Goal: Task Accomplishment & Management: Manage account settings

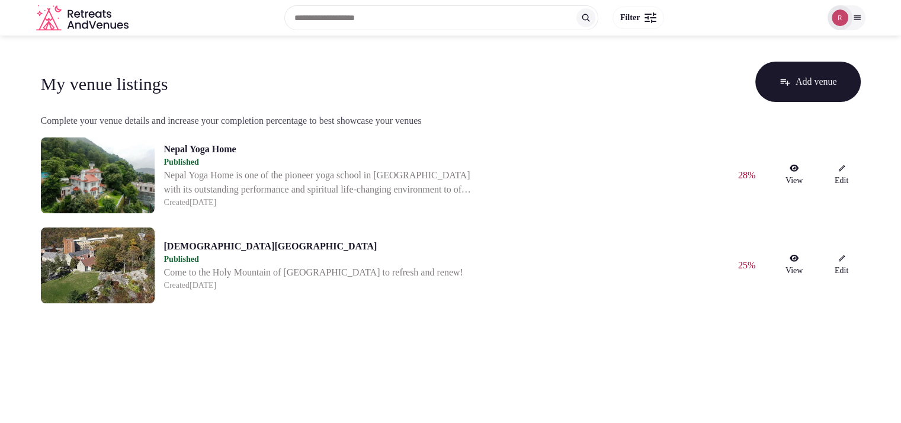
click at [860, 16] on icon at bounding box center [856, 17] width 9 height 9
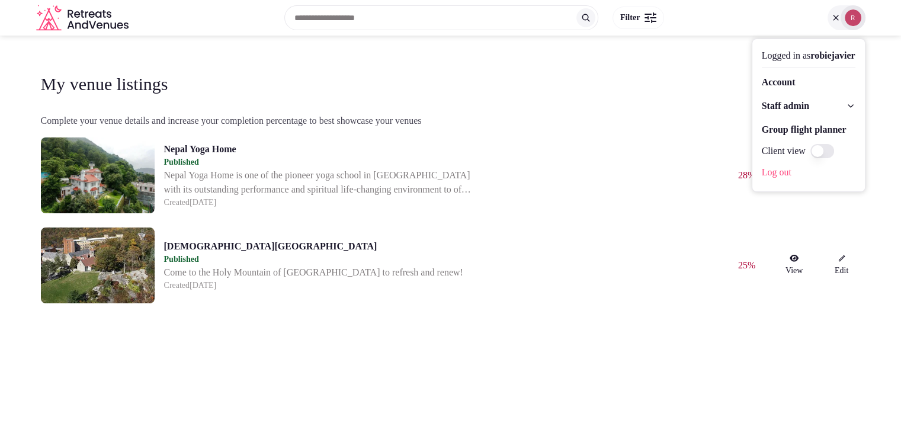
click at [795, 89] on link "Account" at bounding box center [808, 82] width 94 height 19
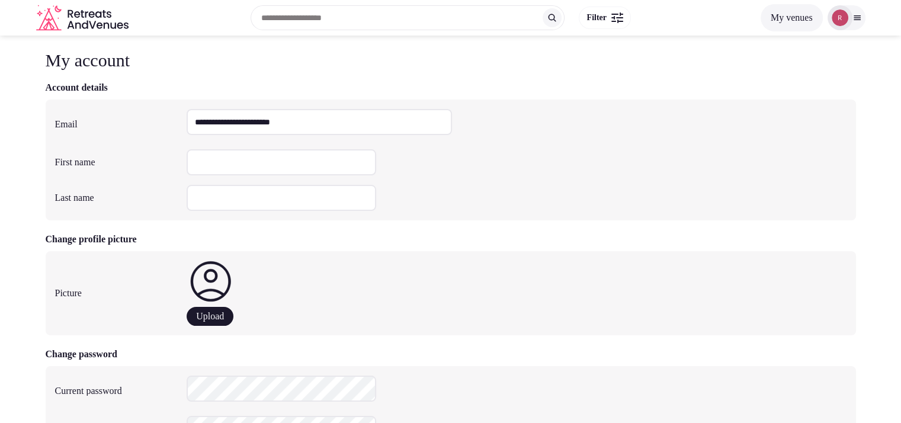
click at [841, 14] on img at bounding box center [839, 17] width 17 height 17
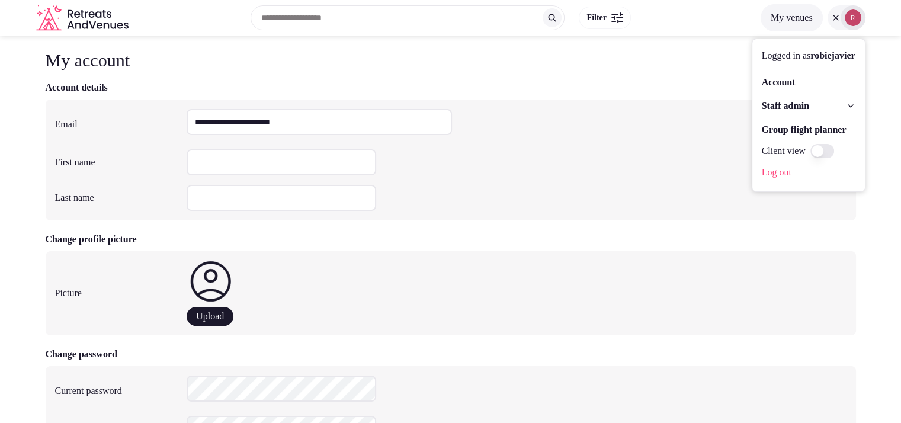
click at [764, 104] on span "Staff admin" at bounding box center [784, 106] width 47 height 14
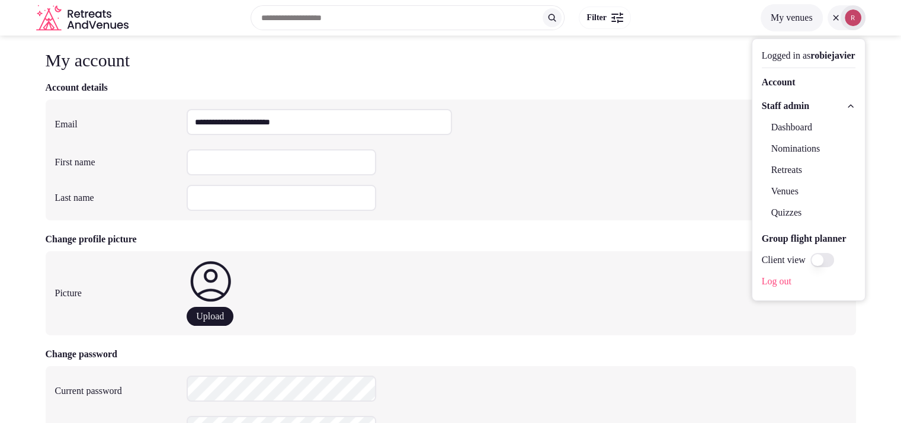
click at [768, 124] on link "Dashboard" at bounding box center [808, 127] width 94 height 19
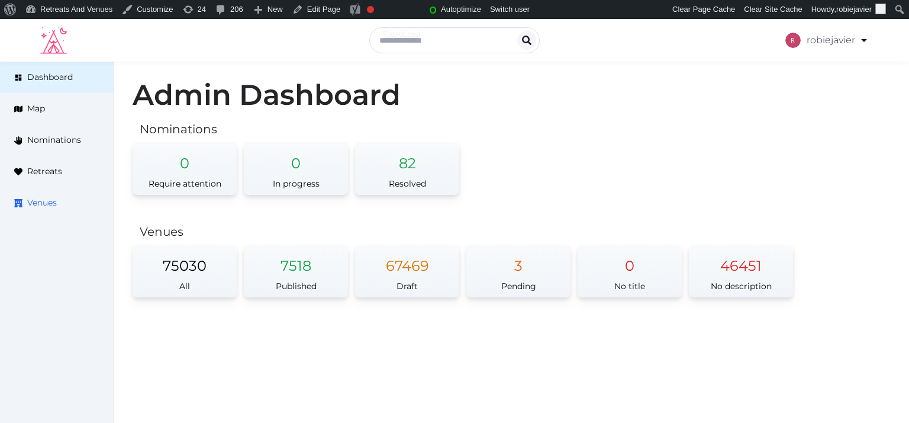
click at [44, 202] on span "Venues" at bounding box center [42, 203] width 30 height 12
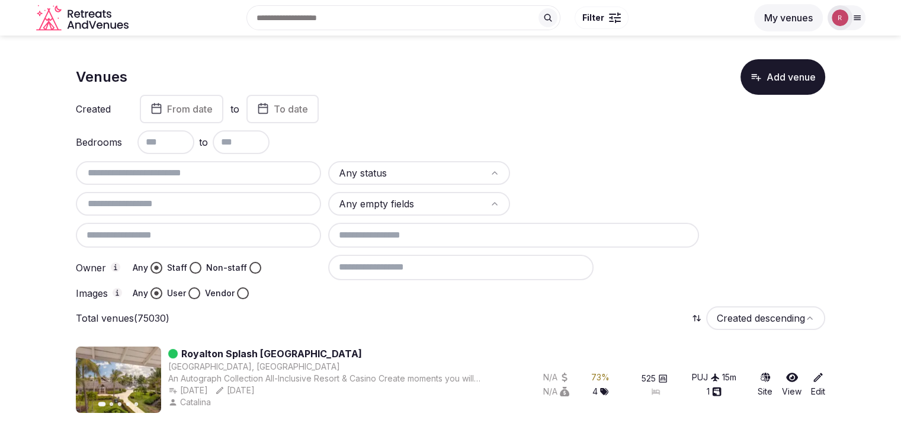
click at [118, 169] on input "text" at bounding box center [199, 173] width 236 height 14
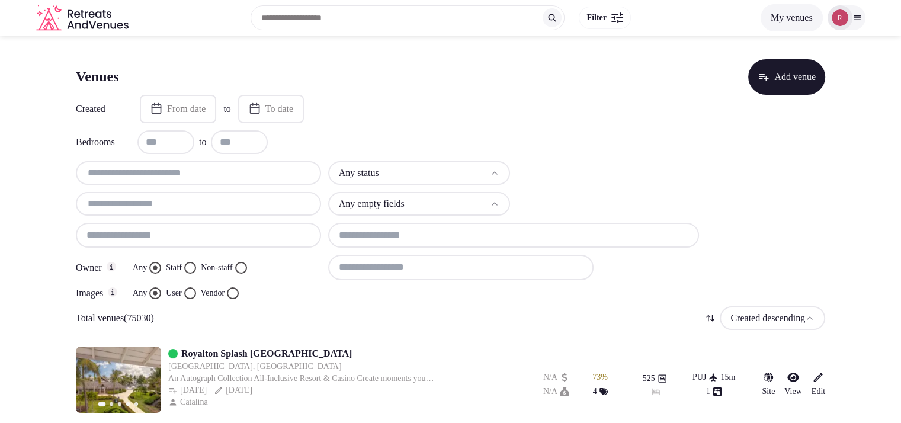
click at [193, 166] on input "text" at bounding box center [199, 173] width 236 height 14
paste input "**********"
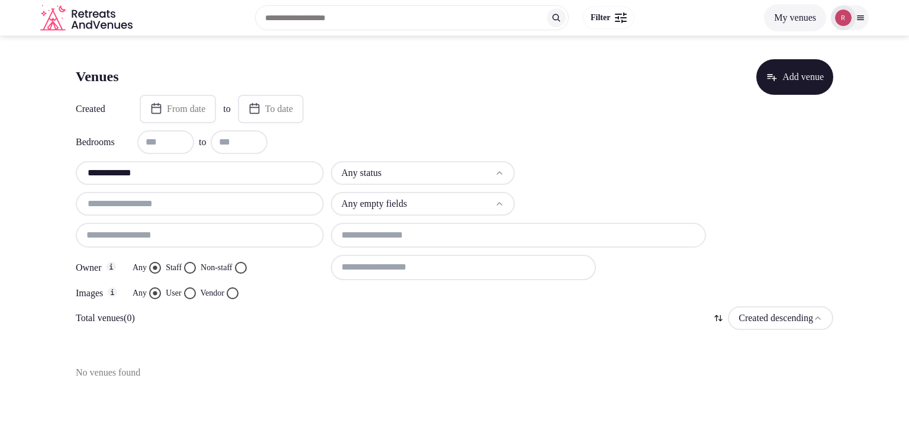
drag, startPoint x: 160, startPoint y: 172, endPoint x: 62, endPoint y: 175, distance: 98.3
click at [62, 175] on section "**********" at bounding box center [454, 215] width 909 height 358
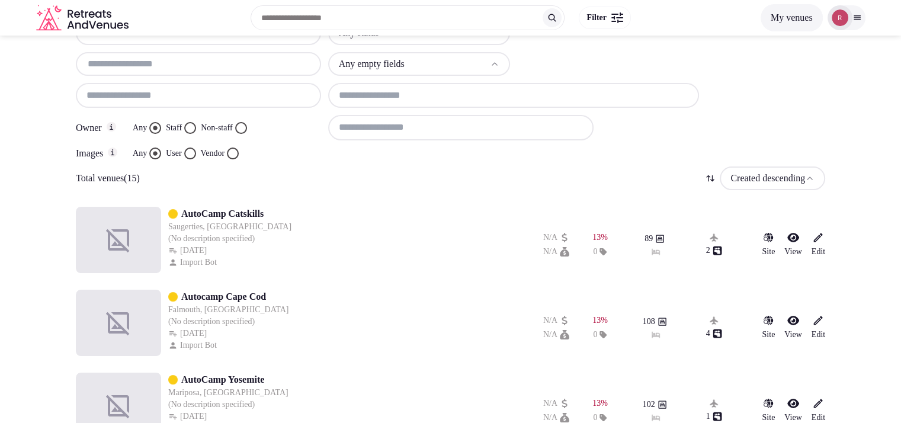
scroll to position [128, 0]
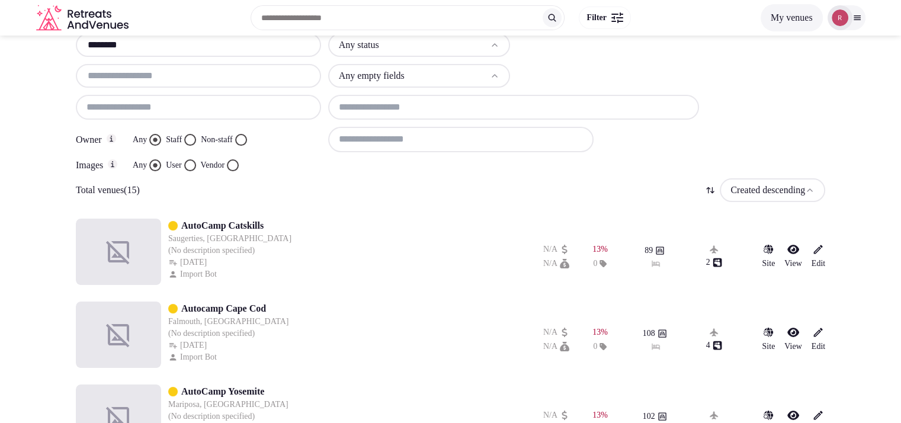
type input "********"
click at [155, 41] on div "Search Popular Destinations Toscana, Italy Riviera Maya, Mexico Indonesia, Bali…" at bounding box center [443, 17] width 620 height 51
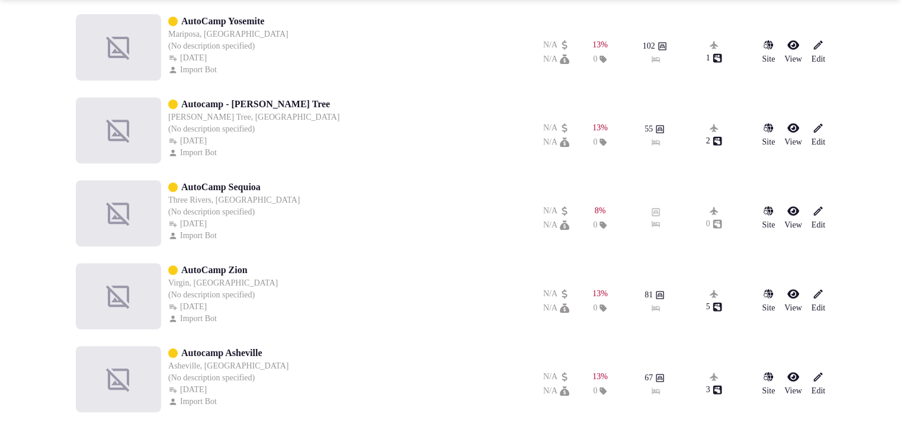
scroll to position [1168, 0]
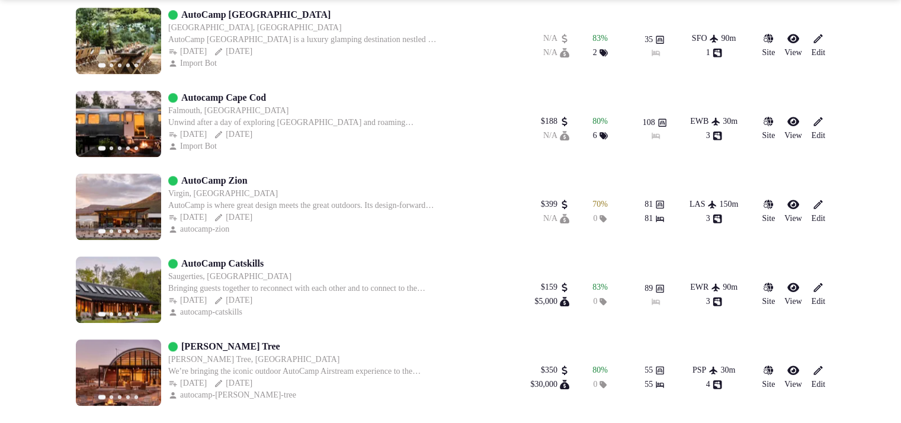
drag, startPoint x: 271, startPoint y: 345, endPoint x: 185, endPoint y: 346, distance: 86.4
click at [185, 346] on link "[PERSON_NAME] Tree" at bounding box center [230, 346] width 99 height 14
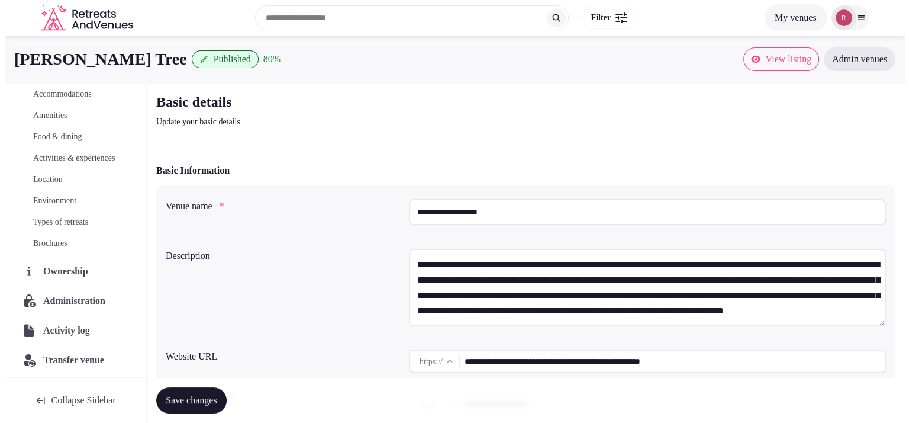
scroll to position [135, 0]
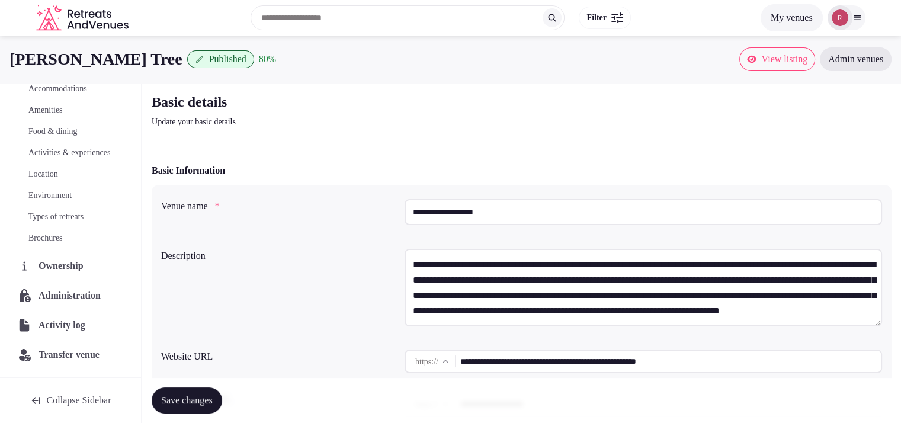
click at [62, 298] on span "Administration" at bounding box center [71, 295] width 67 height 14
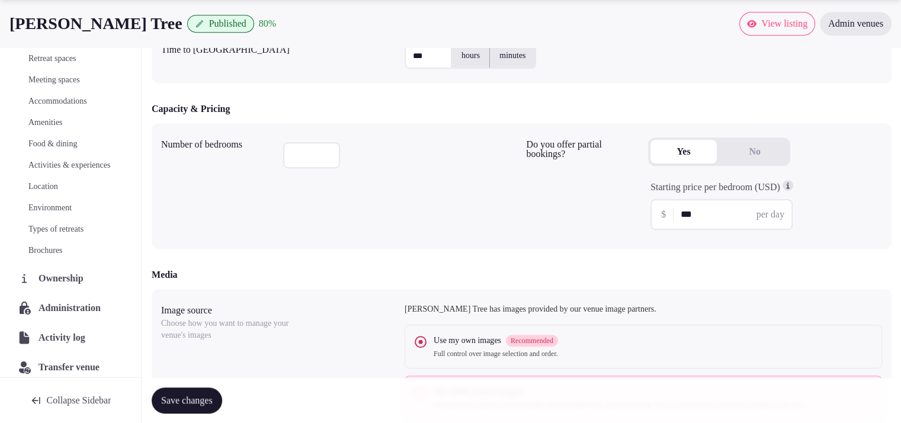
scroll to position [99, 0]
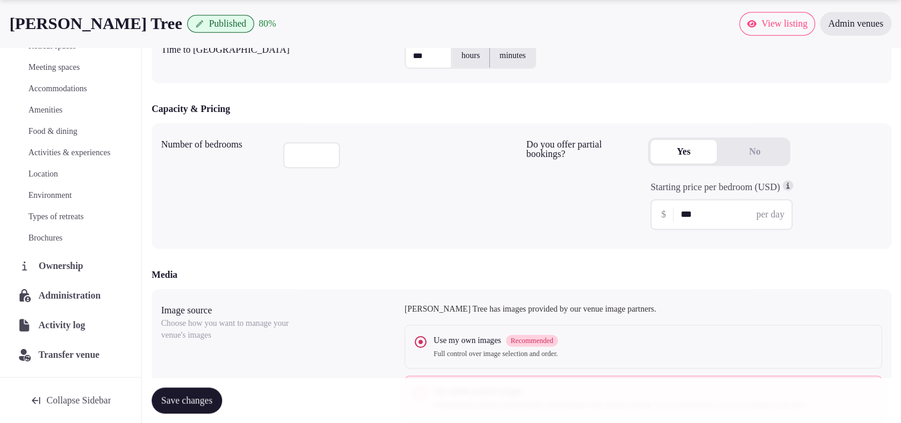
click at [102, 269] on div "Ownership" at bounding box center [70, 265] width 121 height 25
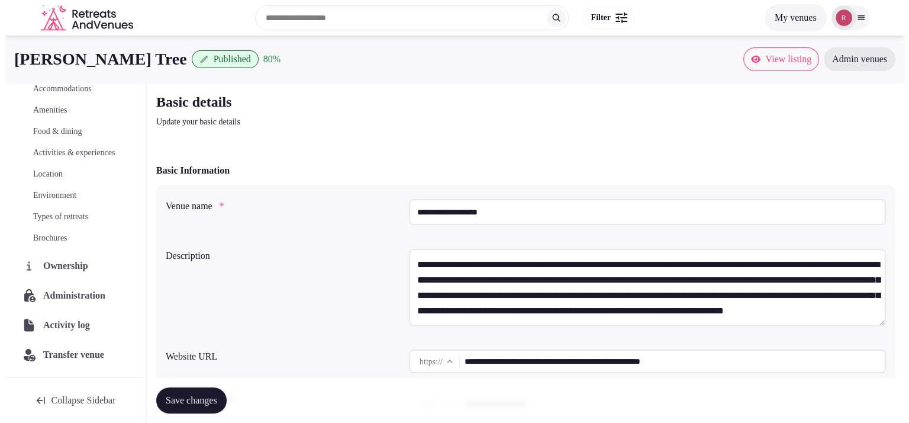
scroll to position [135, 0]
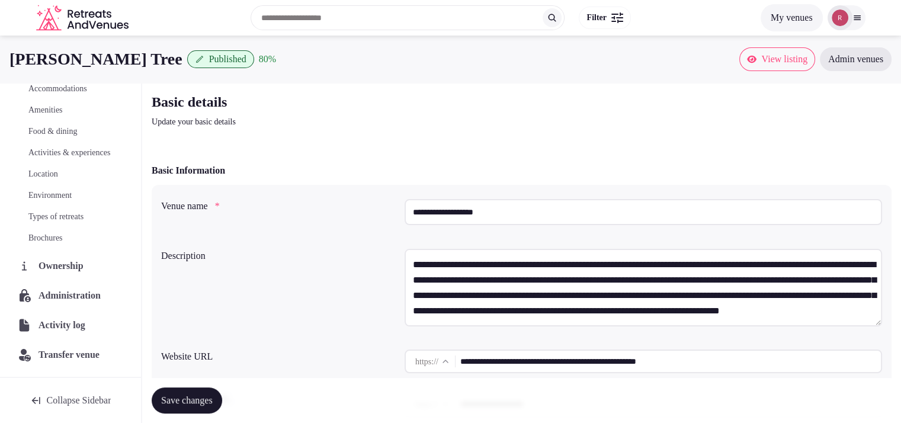
click at [67, 348] on span "Transfer venue" at bounding box center [68, 355] width 61 height 14
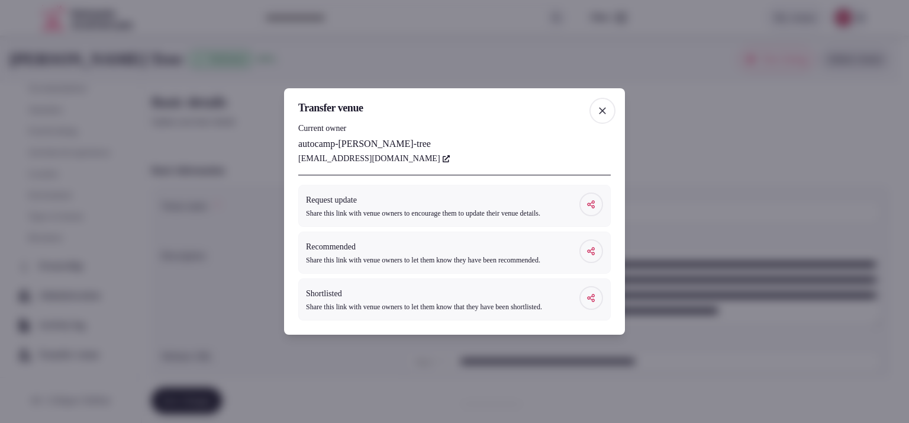
click at [355, 153] on link "zbelldrury@autocamp.com" at bounding box center [374, 159] width 152 height 12
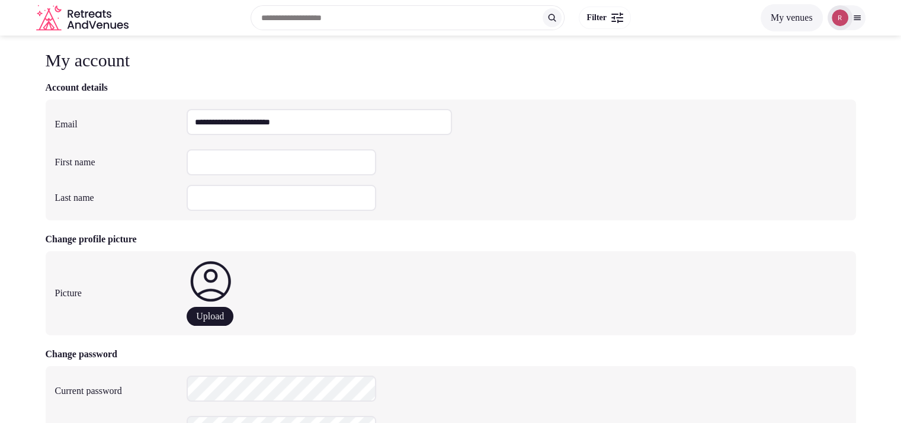
click at [854, 21] on icon at bounding box center [856, 17] width 9 height 9
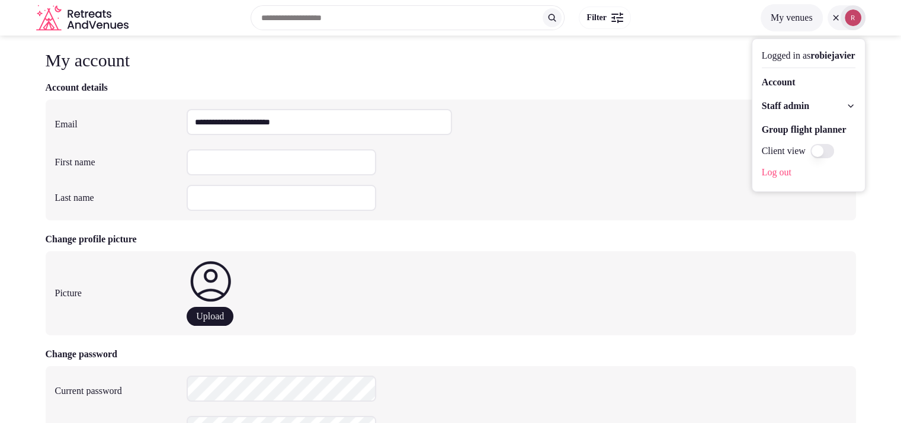
click at [774, 24] on button "My venues" at bounding box center [791, 17] width 62 height 27
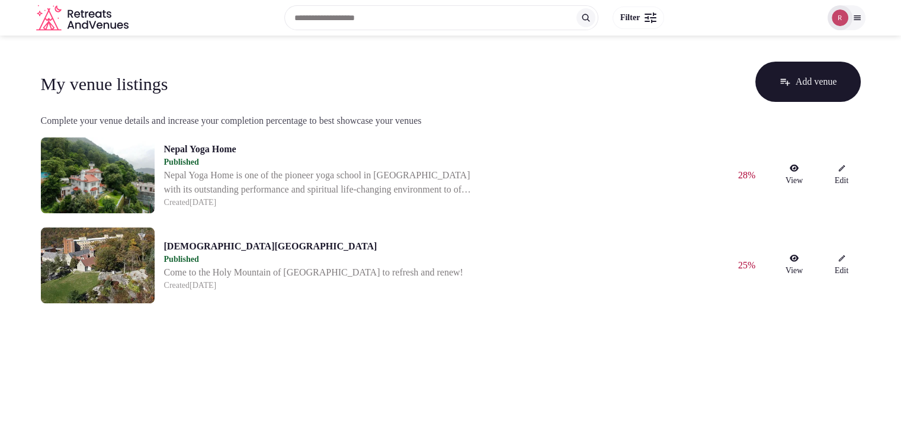
click at [857, 22] on icon at bounding box center [856, 17] width 9 height 9
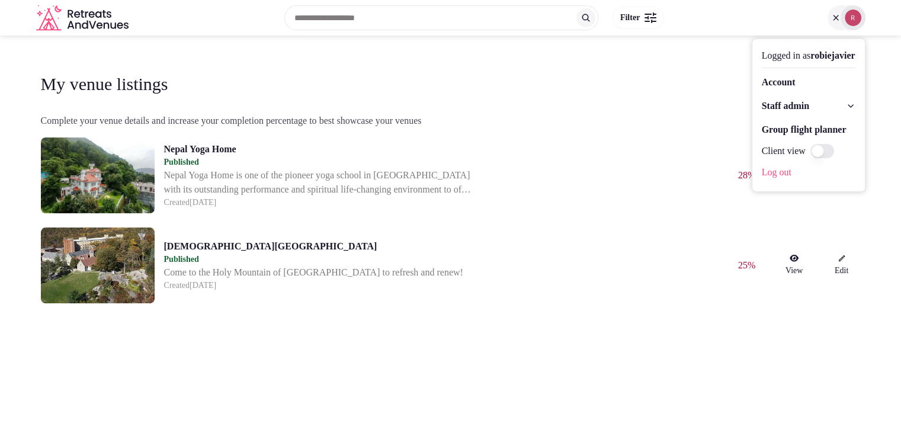
click at [767, 104] on span "Staff admin" at bounding box center [784, 106] width 47 height 14
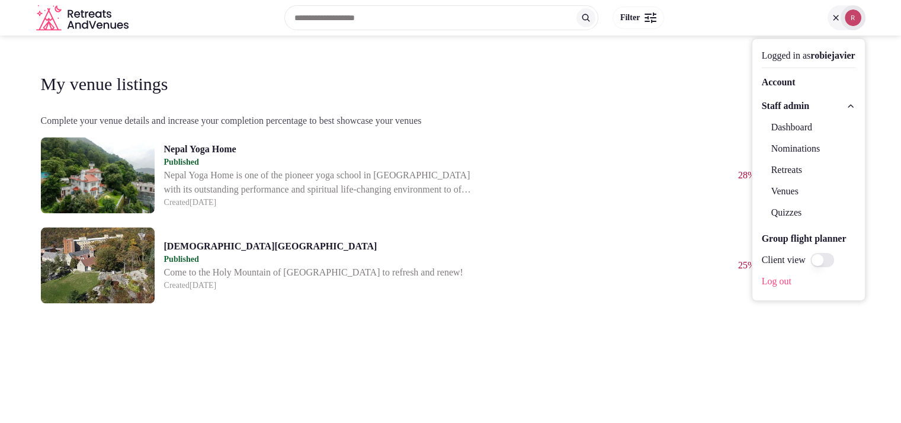
click at [761, 189] on link "Venues" at bounding box center [808, 191] width 94 height 19
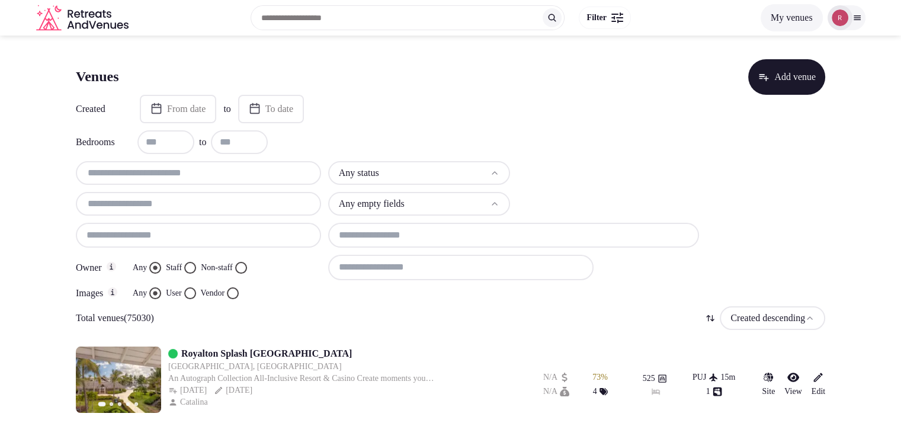
click at [168, 182] on div at bounding box center [198, 173] width 245 height 24
click at [172, 171] on input "text" at bounding box center [199, 173] width 236 height 14
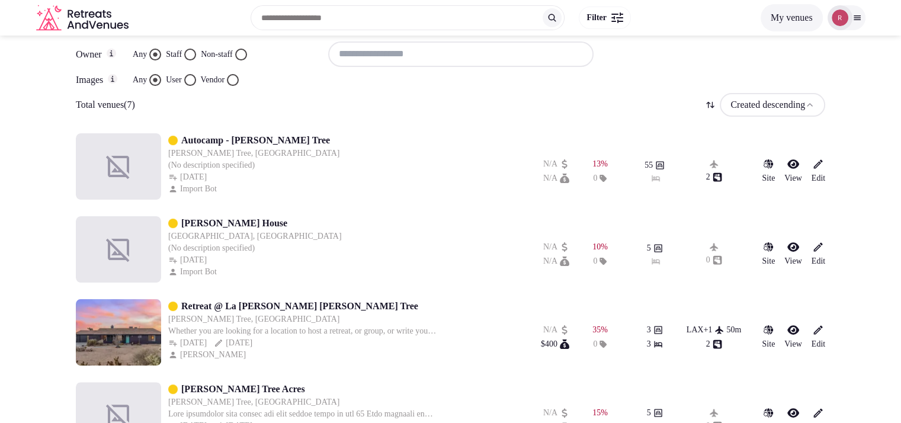
scroll to position [206, 0]
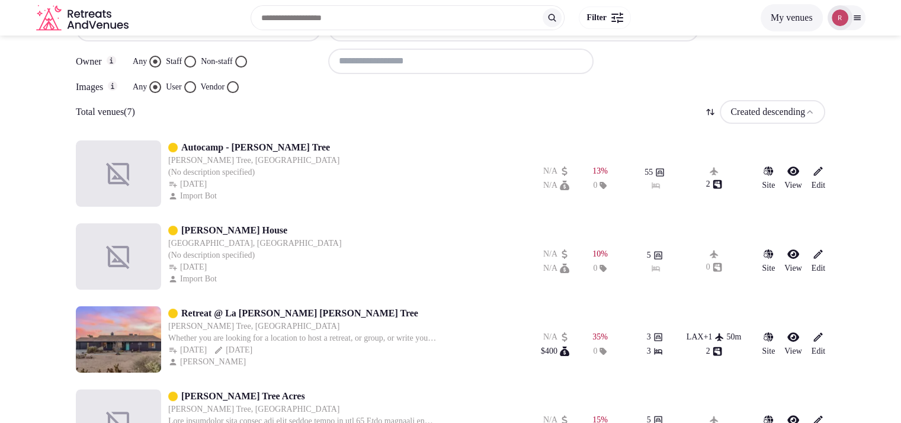
type input "******"
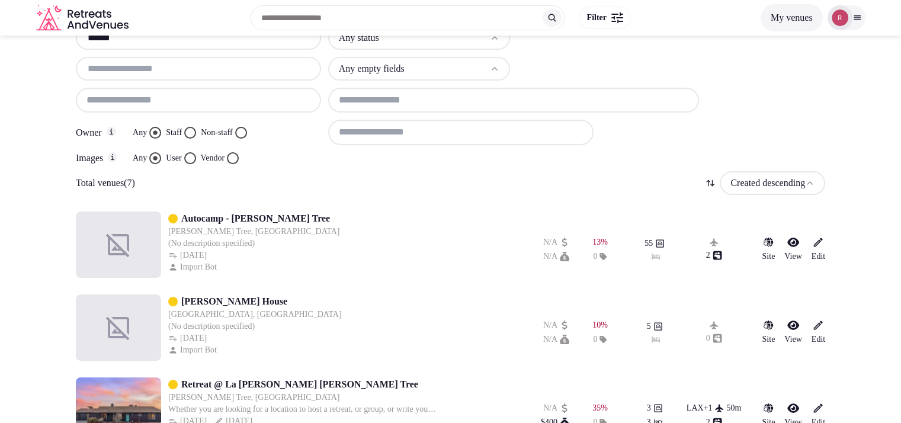
scroll to position [504, 0]
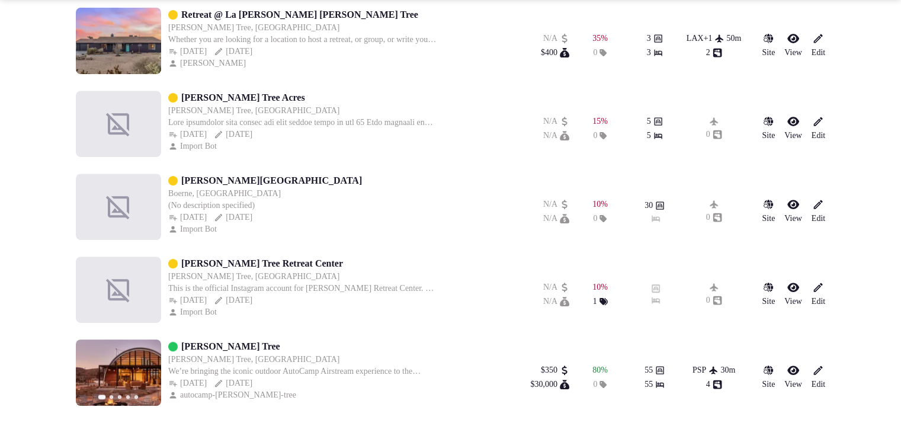
click at [216, 342] on link "[PERSON_NAME] Tree" at bounding box center [230, 346] width 99 height 14
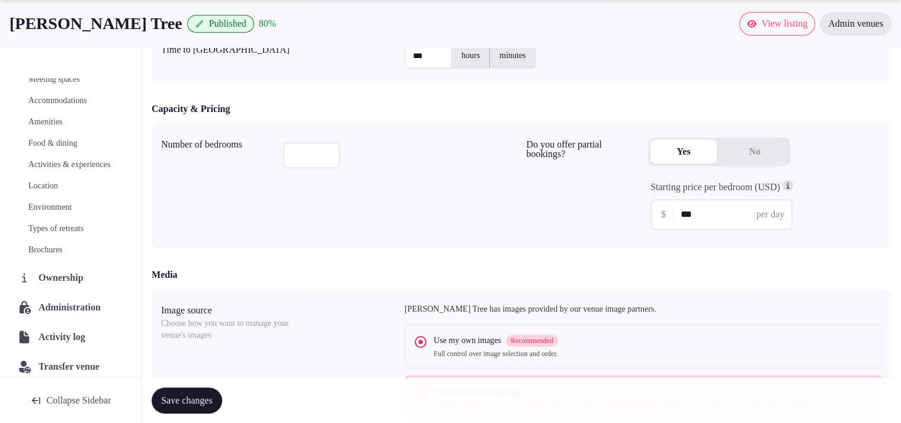
scroll to position [99, 0]
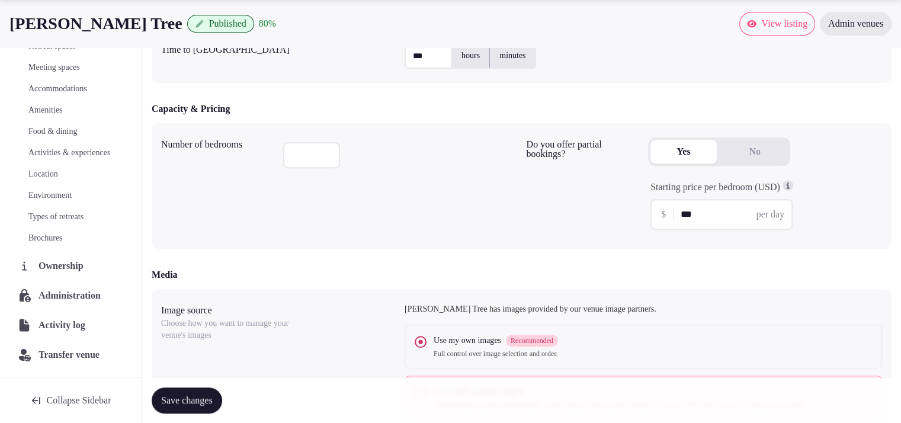
click at [77, 292] on span "Administration" at bounding box center [71, 295] width 67 height 14
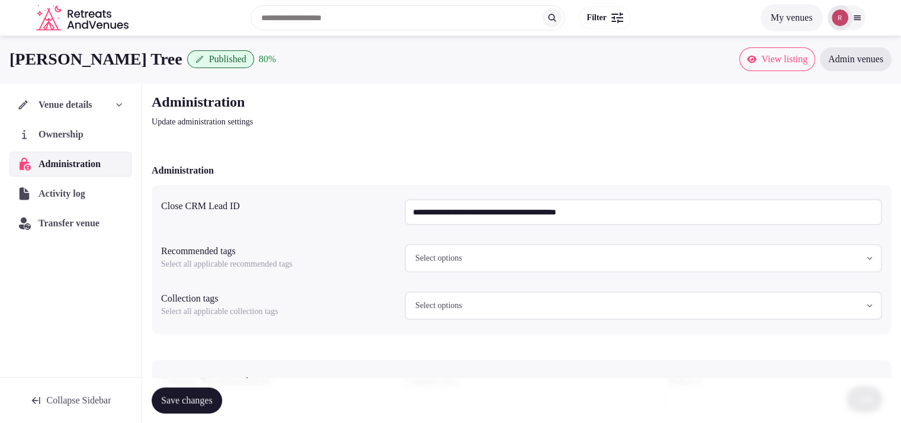
click at [57, 222] on span "Transfer venue" at bounding box center [68, 223] width 61 height 14
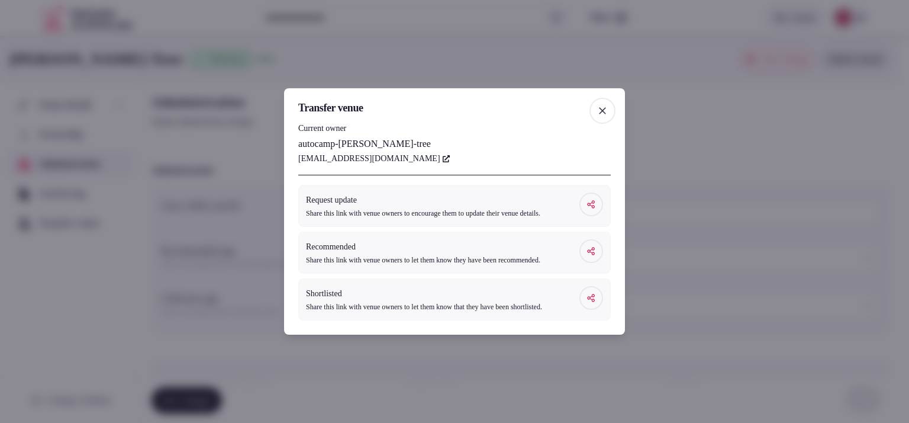
click at [606, 105] on icon "button" at bounding box center [603, 111] width 12 height 12
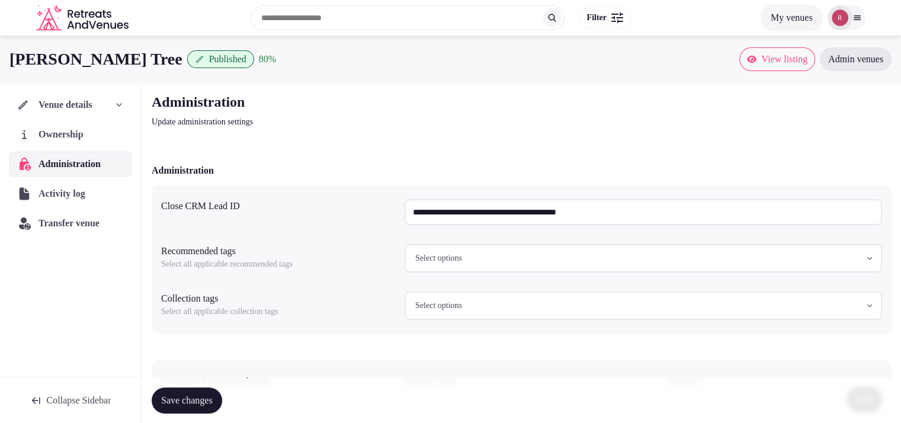
click at [85, 101] on span "Venue details" at bounding box center [65, 105] width 54 height 14
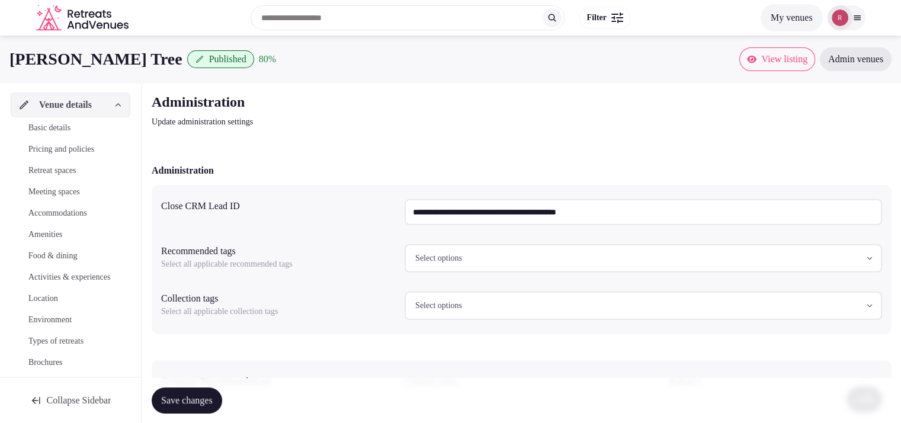
click at [85, 101] on span "Venue details" at bounding box center [65, 105] width 53 height 14
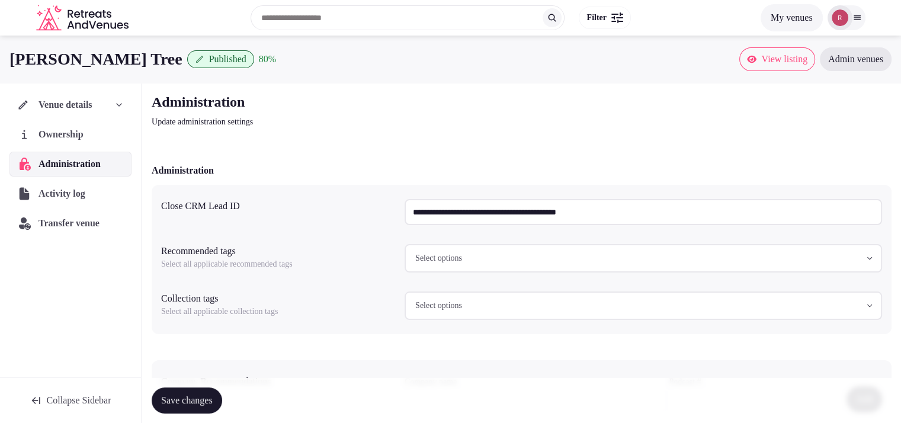
click at [64, 224] on span "Transfer venue" at bounding box center [68, 223] width 61 height 14
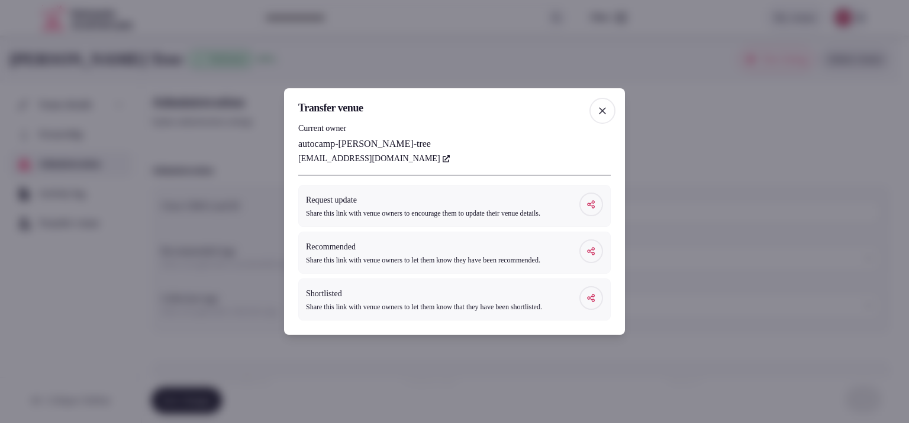
click at [594, 101] on span "button" at bounding box center [603, 111] width 26 height 26
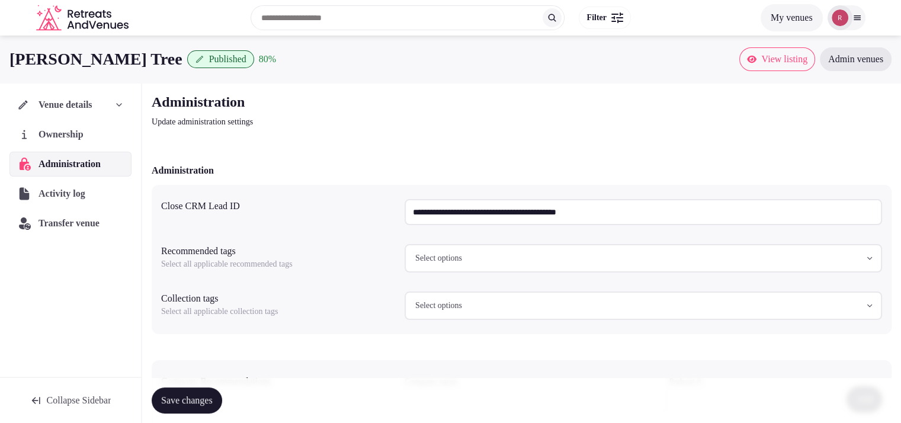
click at [36, 191] on div "Activity log" at bounding box center [53, 193] width 73 height 14
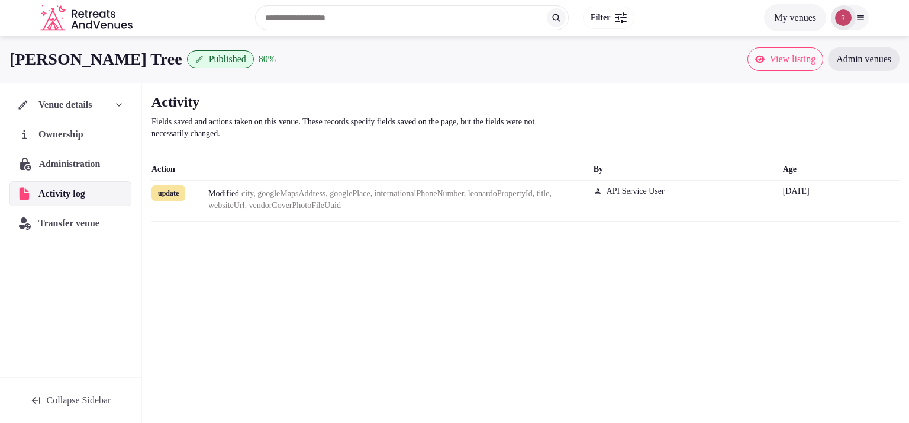
click at [67, 161] on span "Administration" at bounding box center [72, 164] width 66 height 14
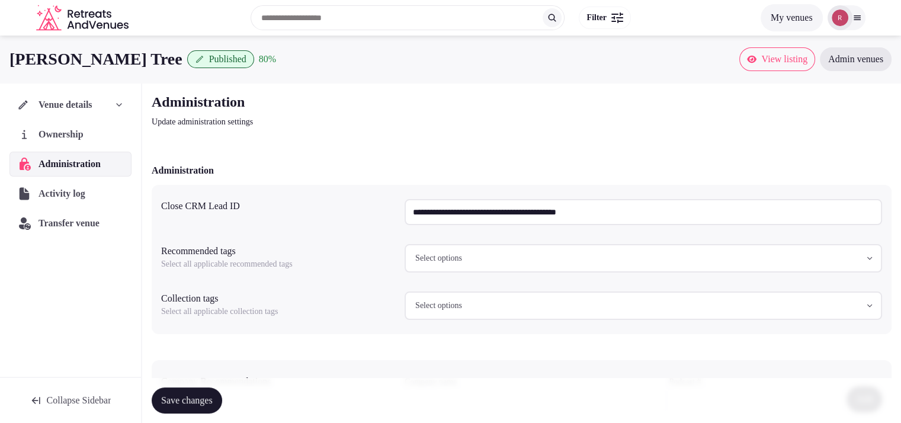
click at [81, 127] on span "Ownership" at bounding box center [63, 134] width 50 height 14
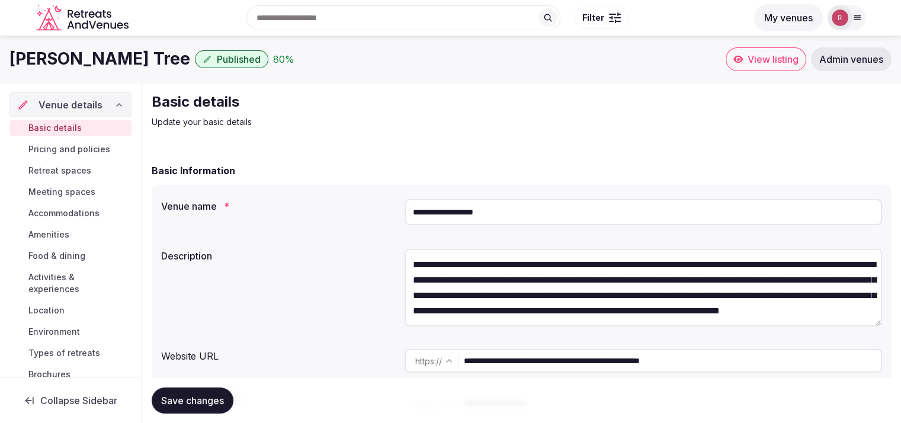
click at [739, 358] on input "**********" at bounding box center [672, 361] width 417 height 24
drag, startPoint x: 744, startPoint y: 360, endPoint x: 430, endPoint y: 361, distance: 313.8
click at [430, 361] on div "**********" at bounding box center [642, 361] width 477 height 24
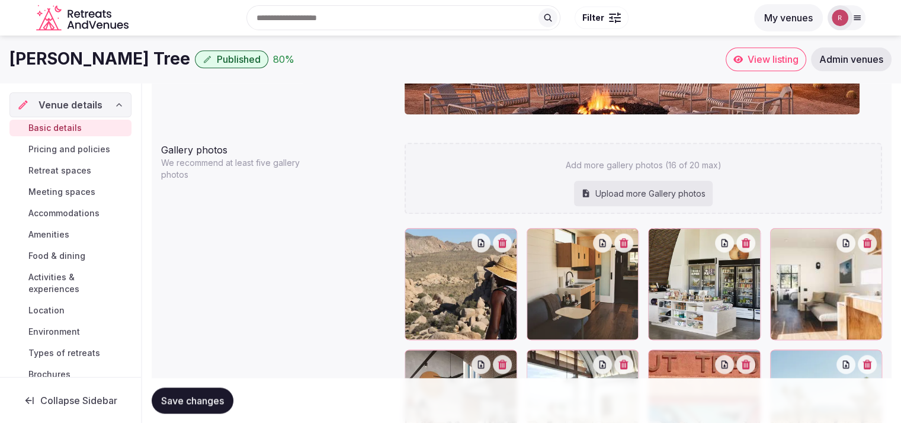
scroll to position [976, 0]
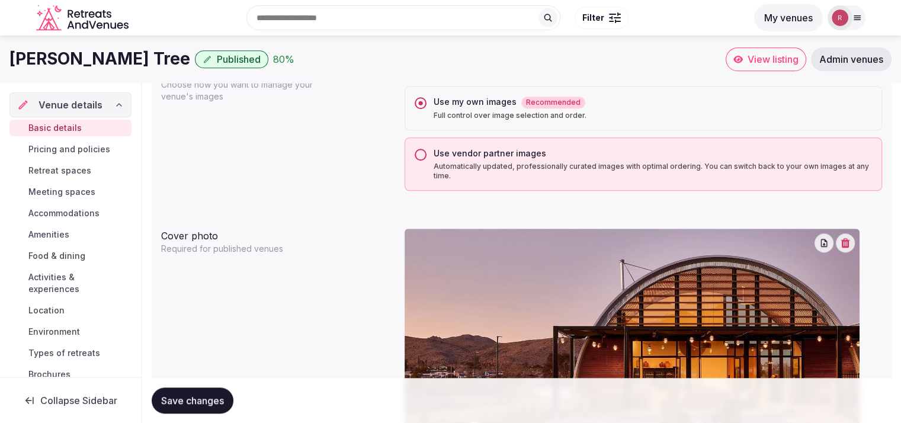
click at [779, 62] on span "View listing" at bounding box center [772, 59] width 51 height 12
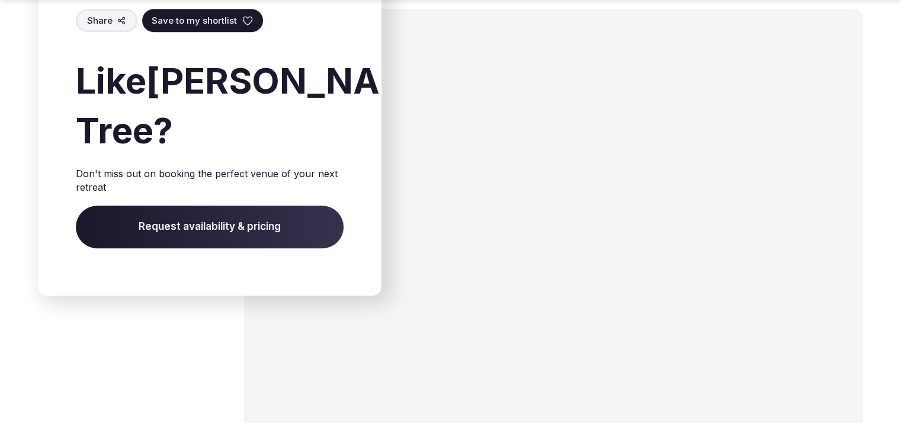
scroll to position [5417, 0]
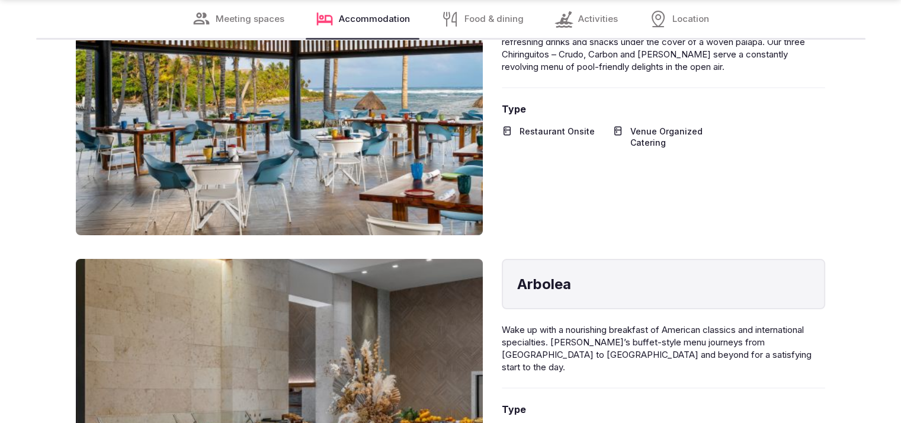
scroll to position [4436, 0]
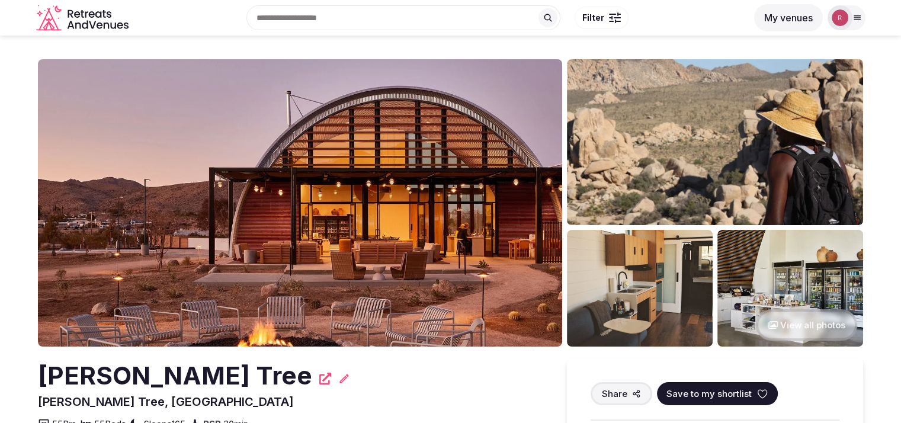
click at [845, 15] on img at bounding box center [839, 17] width 17 height 17
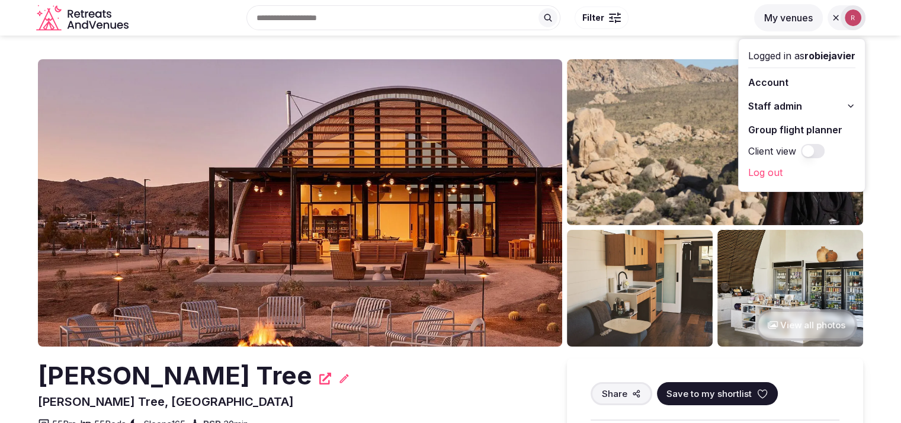
click at [767, 104] on span "Staff admin" at bounding box center [775, 106] width 54 height 14
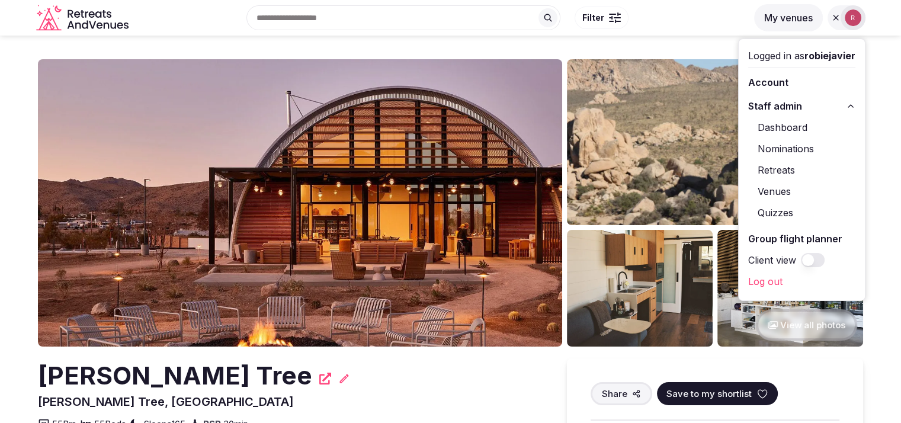
click at [775, 191] on link "Venues" at bounding box center [801, 191] width 107 height 19
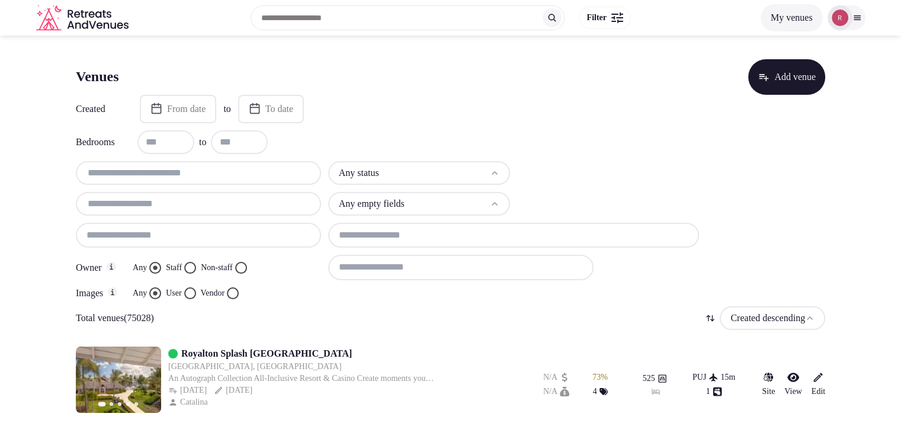
click at [226, 175] on input "text" at bounding box center [199, 173] width 236 height 14
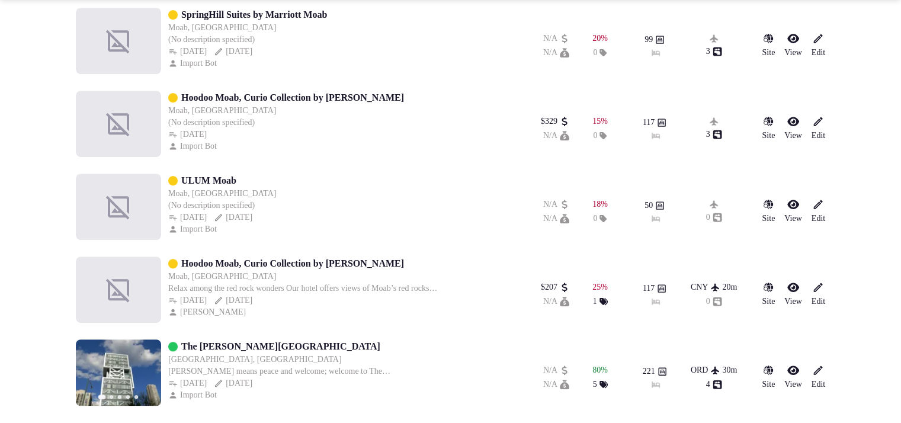
scroll to position [218, 0]
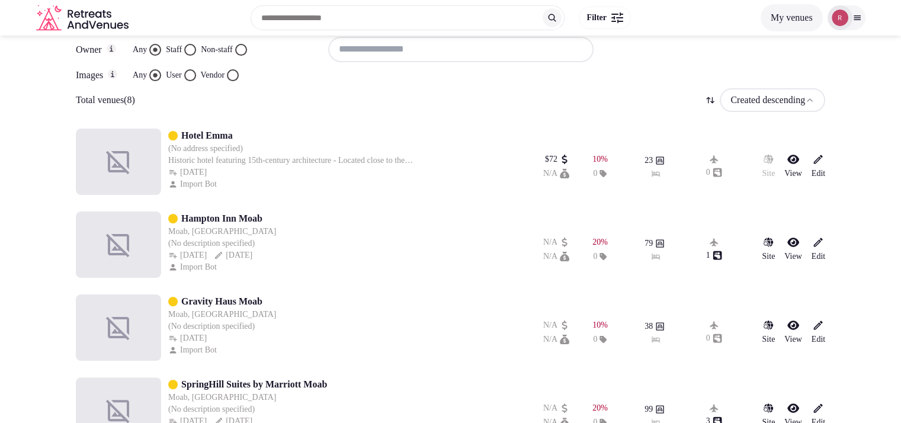
type input "****"
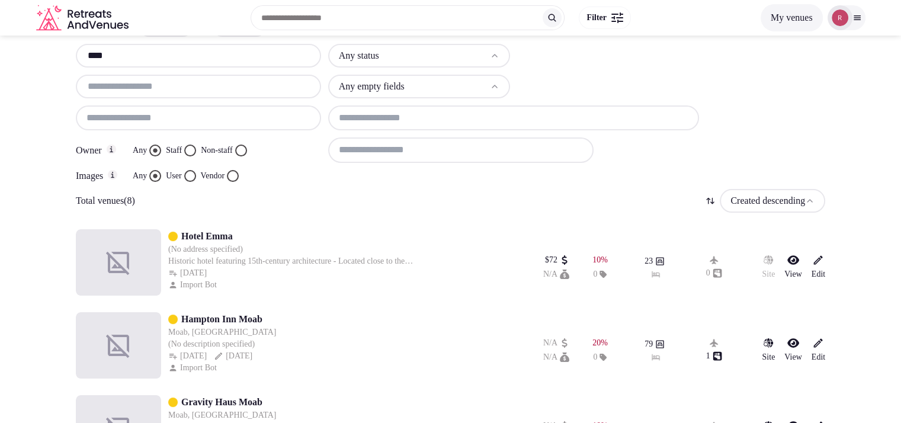
scroll to position [0, 0]
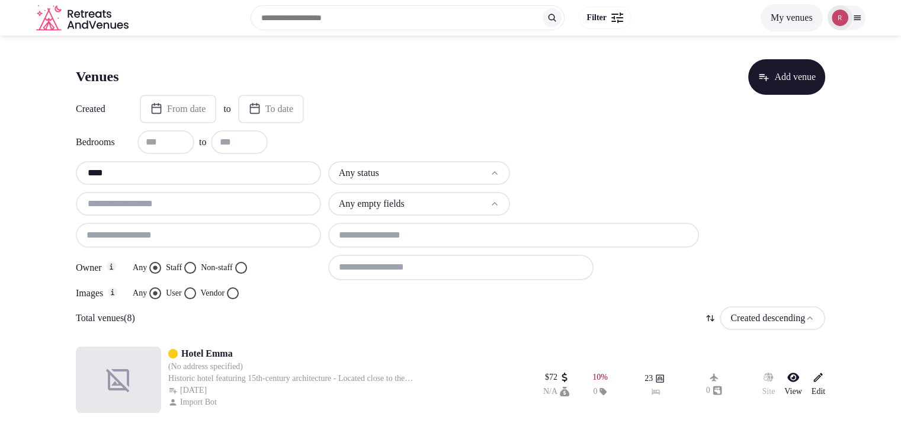
drag, startPoint x: 138, startPoint y: 170, endPoint x: 36, endPoint y: 174, distance: 102.5
drag, startPoint x: 163, startPoint y: 172, endPoint x: 28, endPoint y: 157, distance: 135.8
paste input "*********"
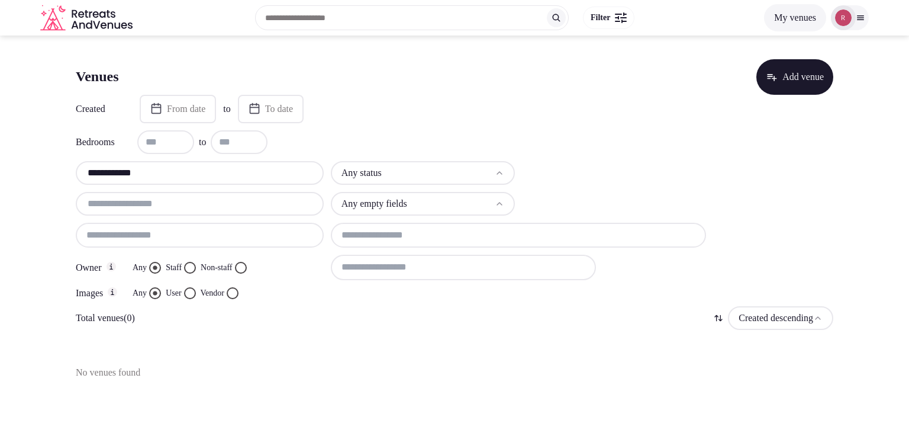
drag, startPoint x: 142, startPoint y: 167, endPoint x: 36, endPoint y: 152, distance: 106.5
click at [36, 152] on section "**********" at bounding box center [454, 215] width 909 height 358
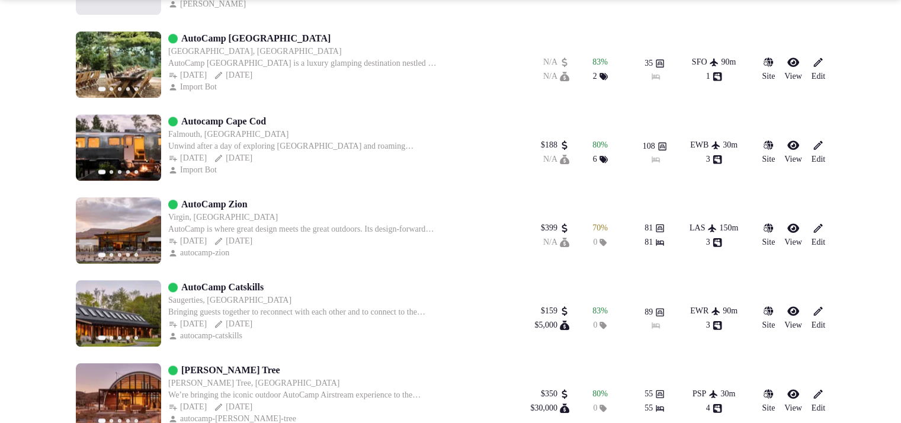
scroll to position [1168, 0]
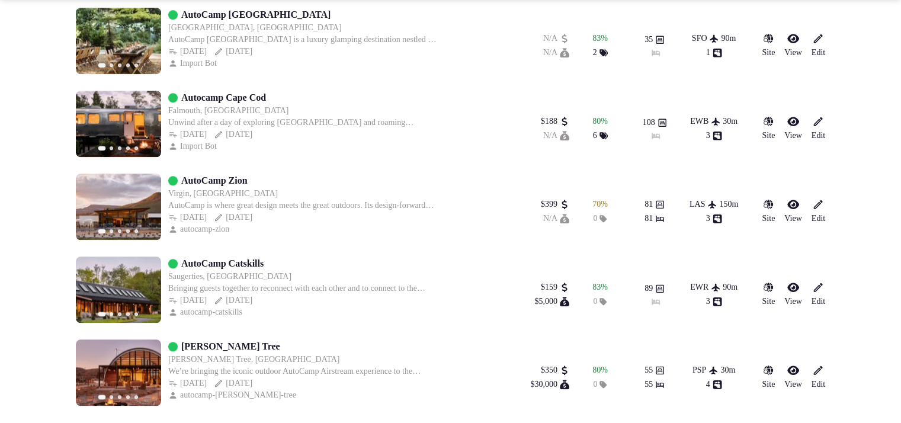
type input "********"
